Goal: Book appointment/travel/reservation

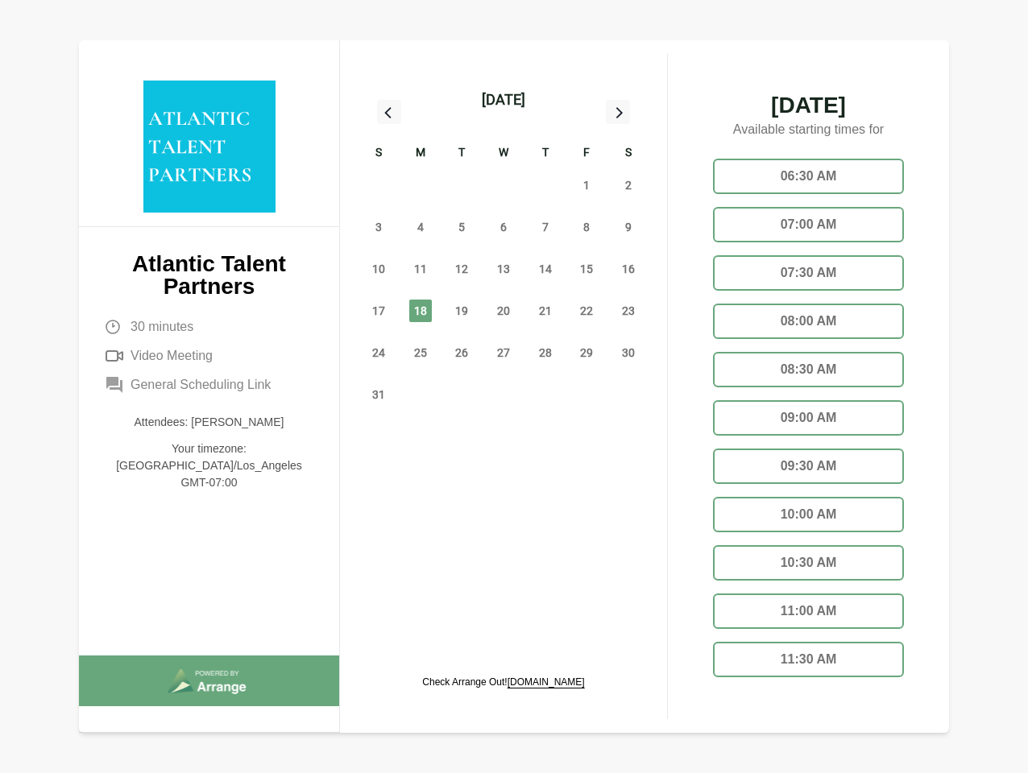
click at [503, 250] on div "13" at bounding box center [503, 269] width 42 height 42
click at [503, 100] on div "[DATE]" at bounding box center [503, 100] width 43 height 23
click at [378, 185] on div "27" at bounding box center [379, 185] width 42 height 42
click at [420, 185] on div "28" at bounding box center [420, 185] width 42 height 42
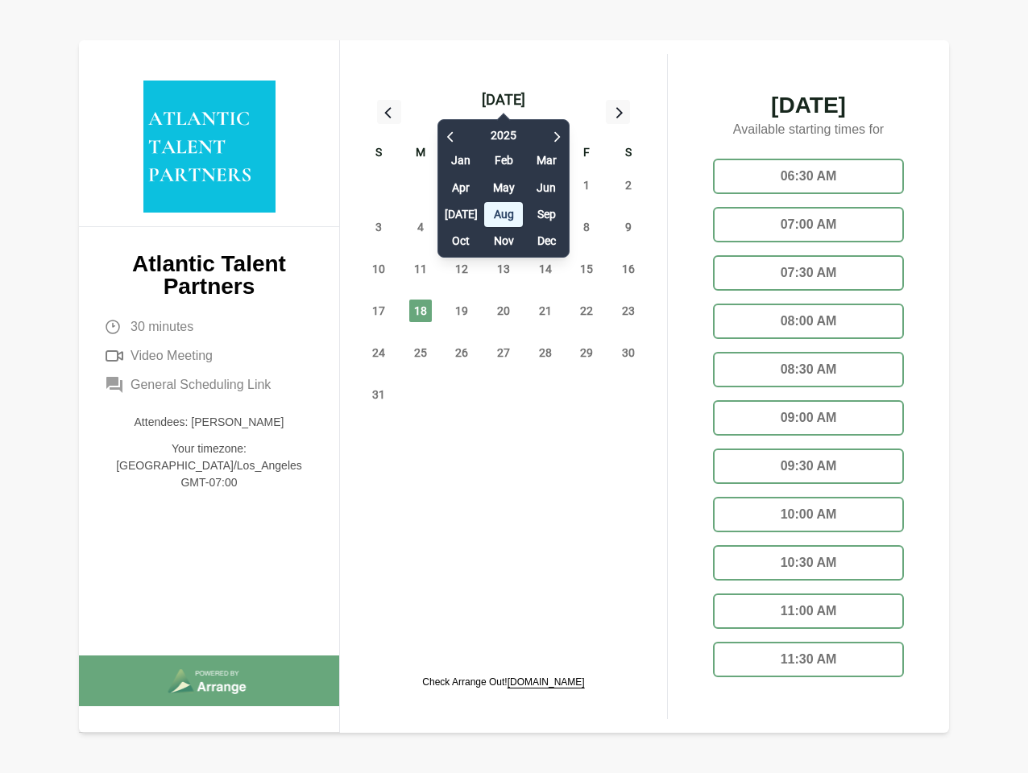
click at [461, 185] on div "[DATE] Feb Mar Apr May Jun [DATE] Aug Sep Oct Nov Dec" at bounding box center [503, 184] width 132 height 147
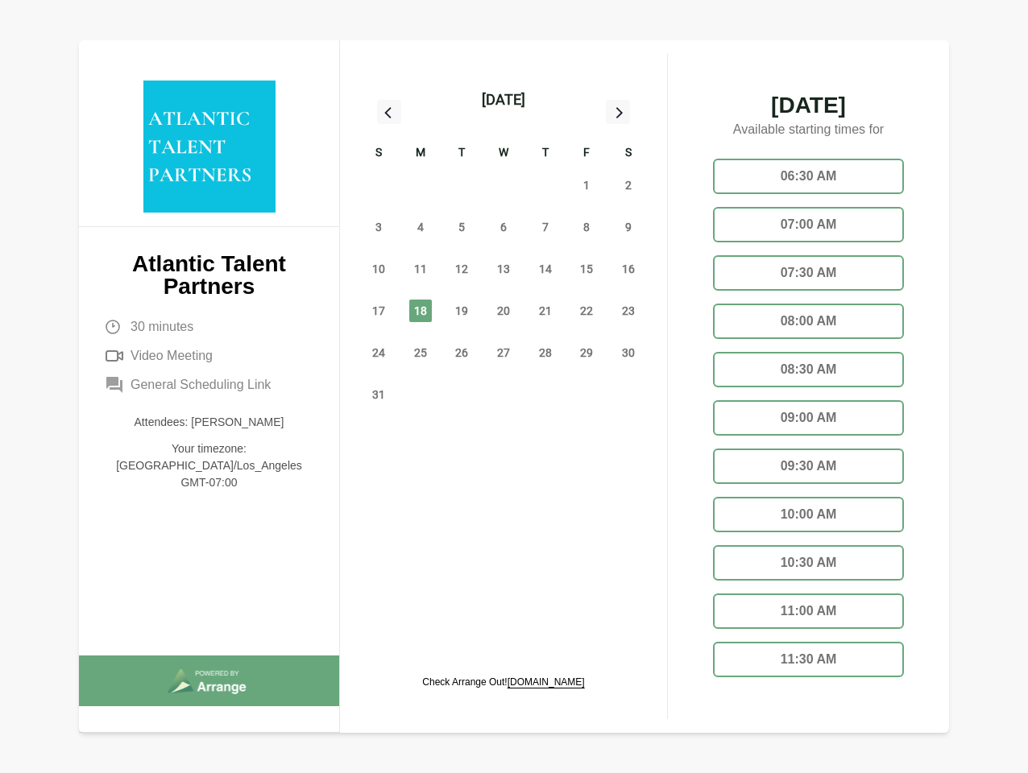
click at [503, 185] on div "30" at bounding box center [503, 185] width 42 height 42
click at [545, 185] on div "31" at bounding box center [545, 185] width 42 height 42
click at [586, 185] on span "1" at bounding box center [586, 185] width 23 height 23
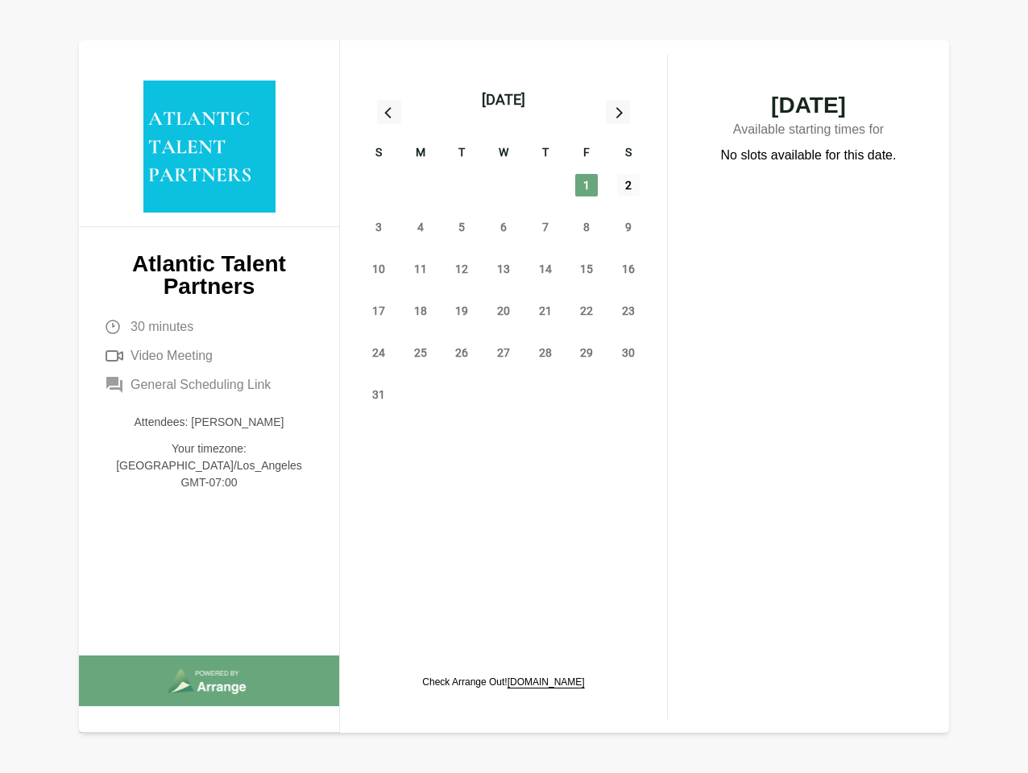
click at [628, 185] on span "2" at bounding box center [628, 185] width 23 height 23
click at [378, 227] on span "3" at bounding box center [378, 227] width 23 height 23
